Goal: Information Seeking & Learning: Understand process/instructions

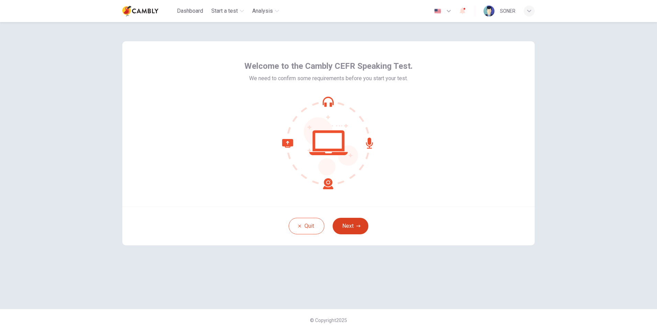
click at [358, 228] on button "Next" at bounding box center [351, 226] width 36 height 16
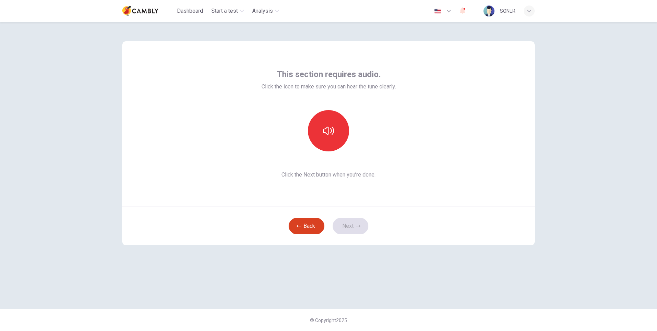
click at [322, 225] on button "Back" at bounding box center [307, 226] width 36 height 16
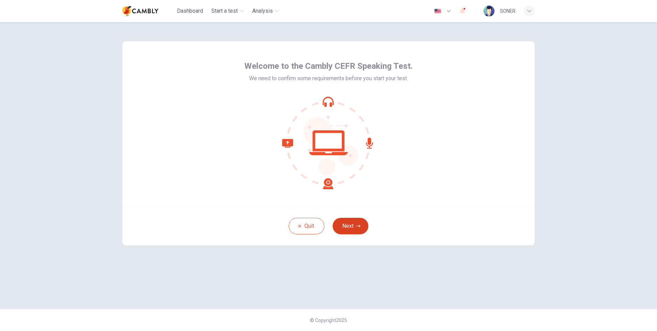
click at [345, 227] on button "Next" at bounding box center [351, 226] width 36 height 16
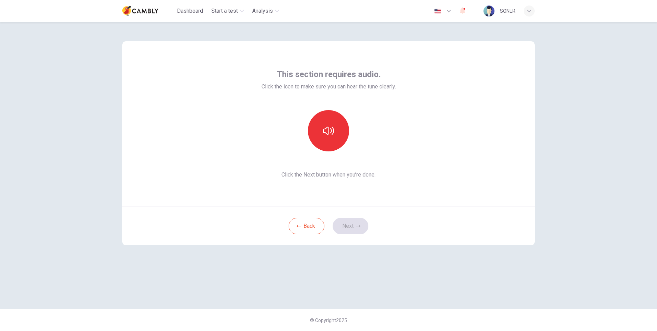
click at [337, 175] on span "Click the Next button when you’re done." at bounding box center [329, 174] width 134 height 8
click at [332, 138] on button "button" at bounding box center [328, 130] width 41 height 41
click at [358, 224] on icon "button" at bounding box center [358, 226] width 4 height 4
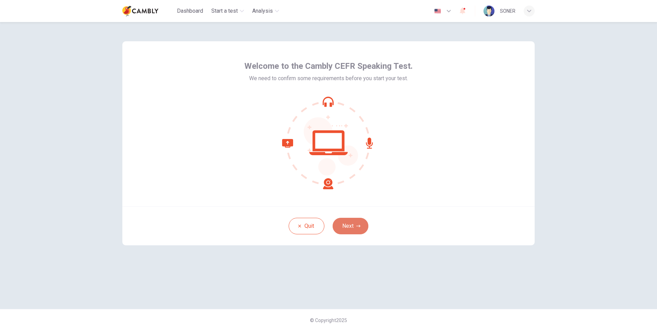
click at [360, 227] on icon "button" at bounding box center [358, 226] width 4 height 4
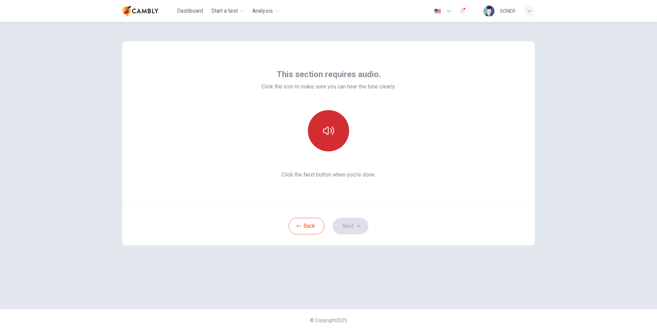
click at [328, 131] on icon "button" at bounding box center [328, 130] width 11 height 11
click at [350, 223] on button "Next" at bounding box center [351, 226] width 36 height 16
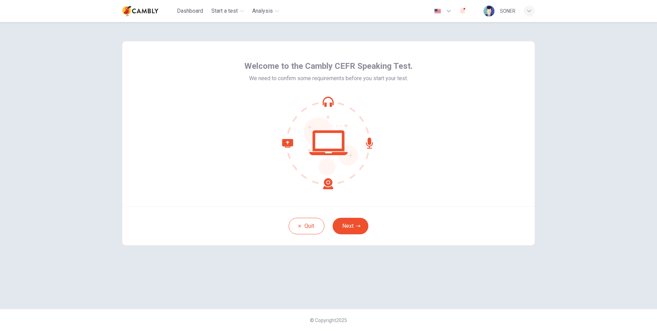
click at [287, 141] on icon at bounding box center [307, 164] width 51 height 50
click at [350, 227] on button "Next" at bounding box center [351, 226] width 36 height 16
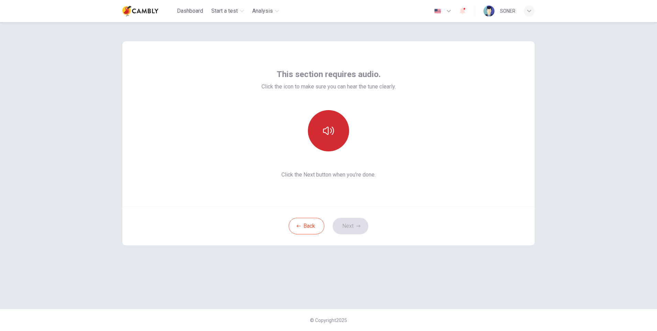
click at [336, 141] on button "button" at bounding box center [328, 130] width 41 height 41
click at [355, 226] on button "Next" at bounding box center [351, 226] width 36 height 16
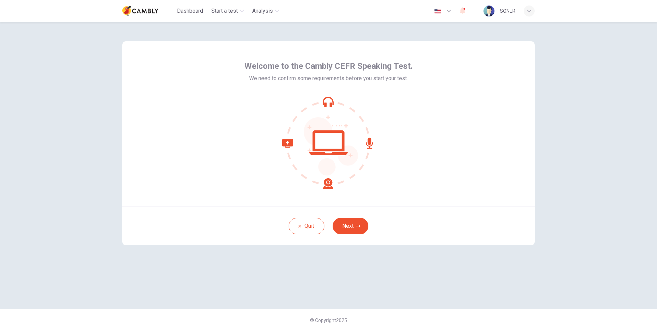
click at [347, 217] on div "Quit Next" at bounding box center [328, 225] width 412 height 39
click at [347, 221] on button "Next" at bounding box center [351, 226] width 36 height 16
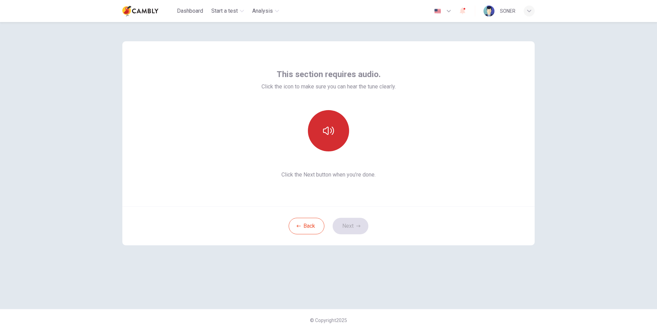
click at [336, 142] on button "button" at bounding box center [328, 130] width 41 height 41
click at [354, 223] on button "Next" at bounding box center [351, 226] width 36 height 16
